Goal: Task Accomplishment & Management: Manage account settings

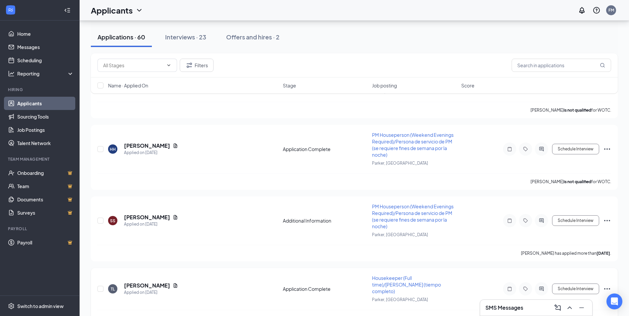
scroll to position [829, 0]
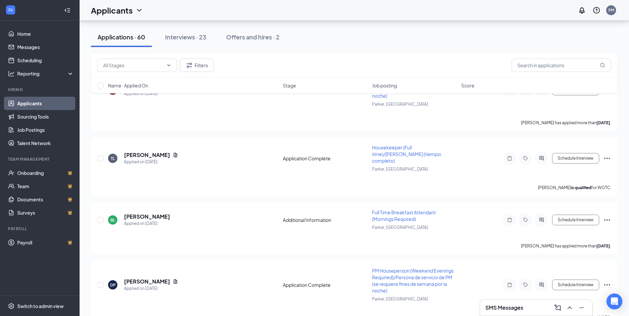
click at [188, 35] on div "Interviews · 23" at bounding box center [185, 37] width 41 height 8
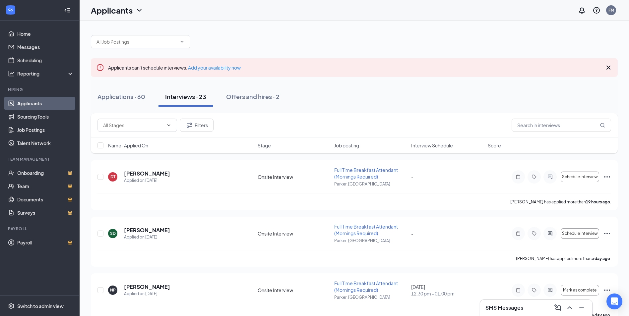
click at [369, 128] on div "Filters" at bounding box center [355, 125] width 514 height 13
click at [145, 104] on button "Applications · 60" at bounding box center [121, 97] width 61 height 20
